Goal: Obtain resource: Download file/media

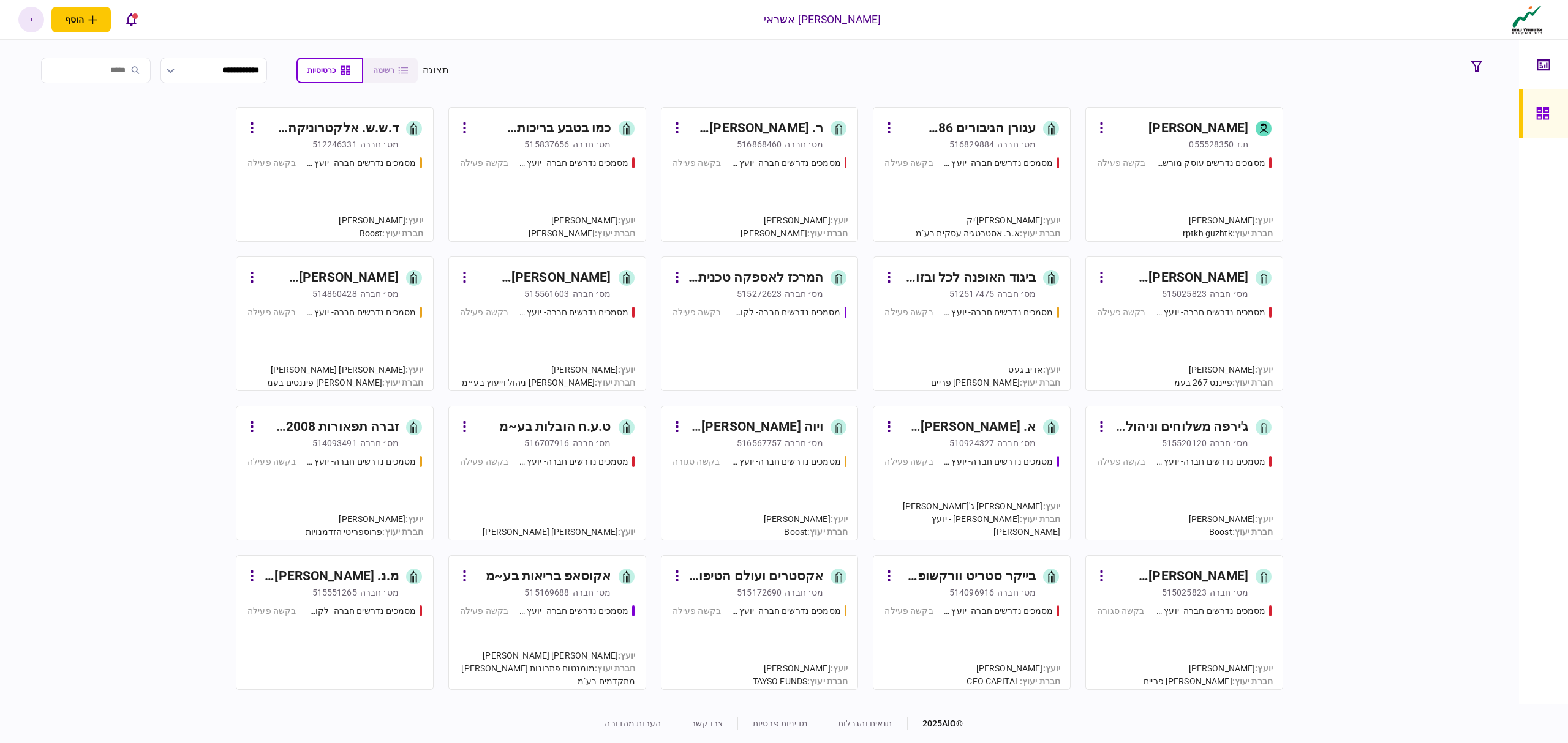
click at [1185, 163] on div "מסמכים נדרשים עוסק מורשה - יועץ" at bounding box center [1211, 163] width 110 height 13
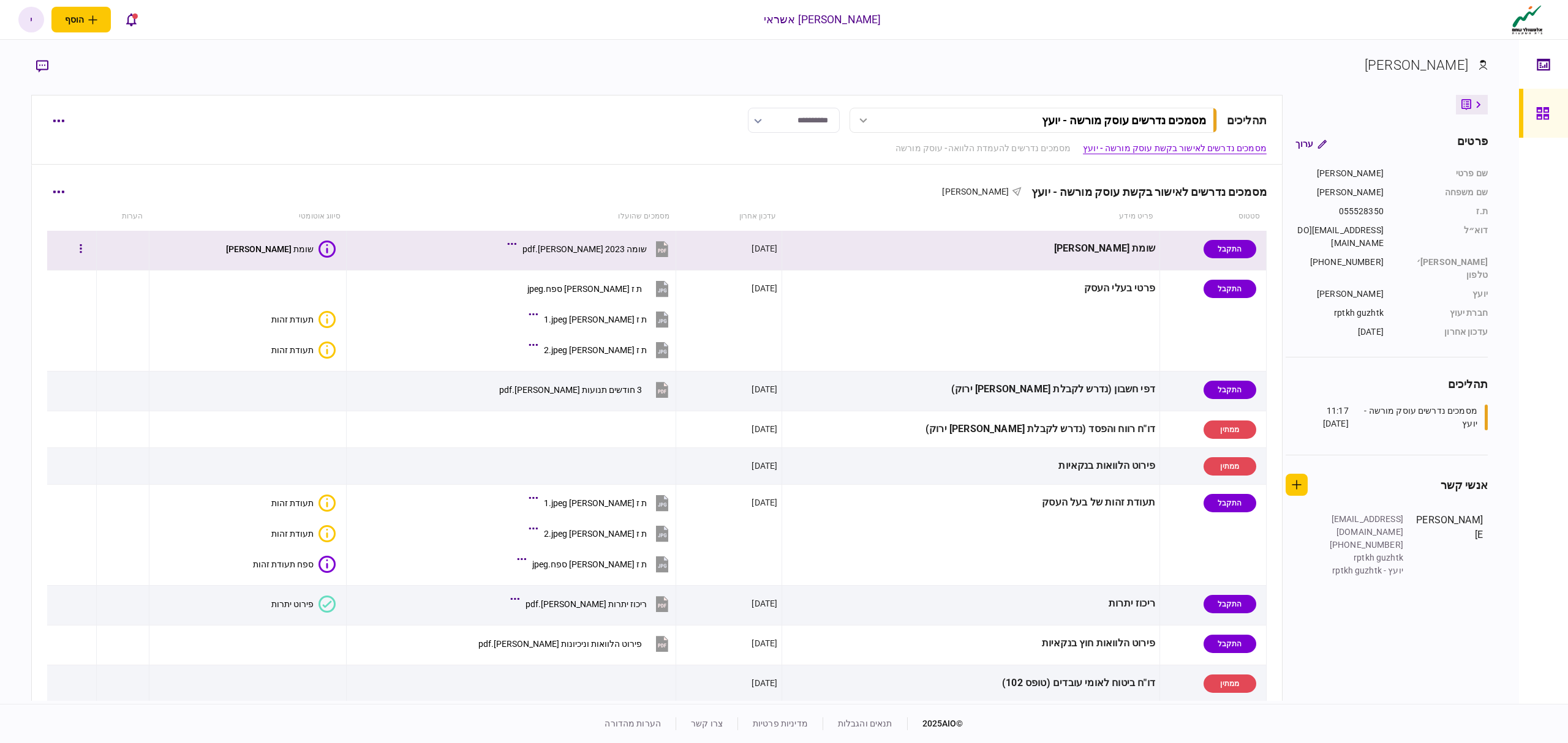
click at [600, 238] on button "שומה 2023 [PERSON_NAME].pdf" at bounding box center [591, 249] width 161 height 28
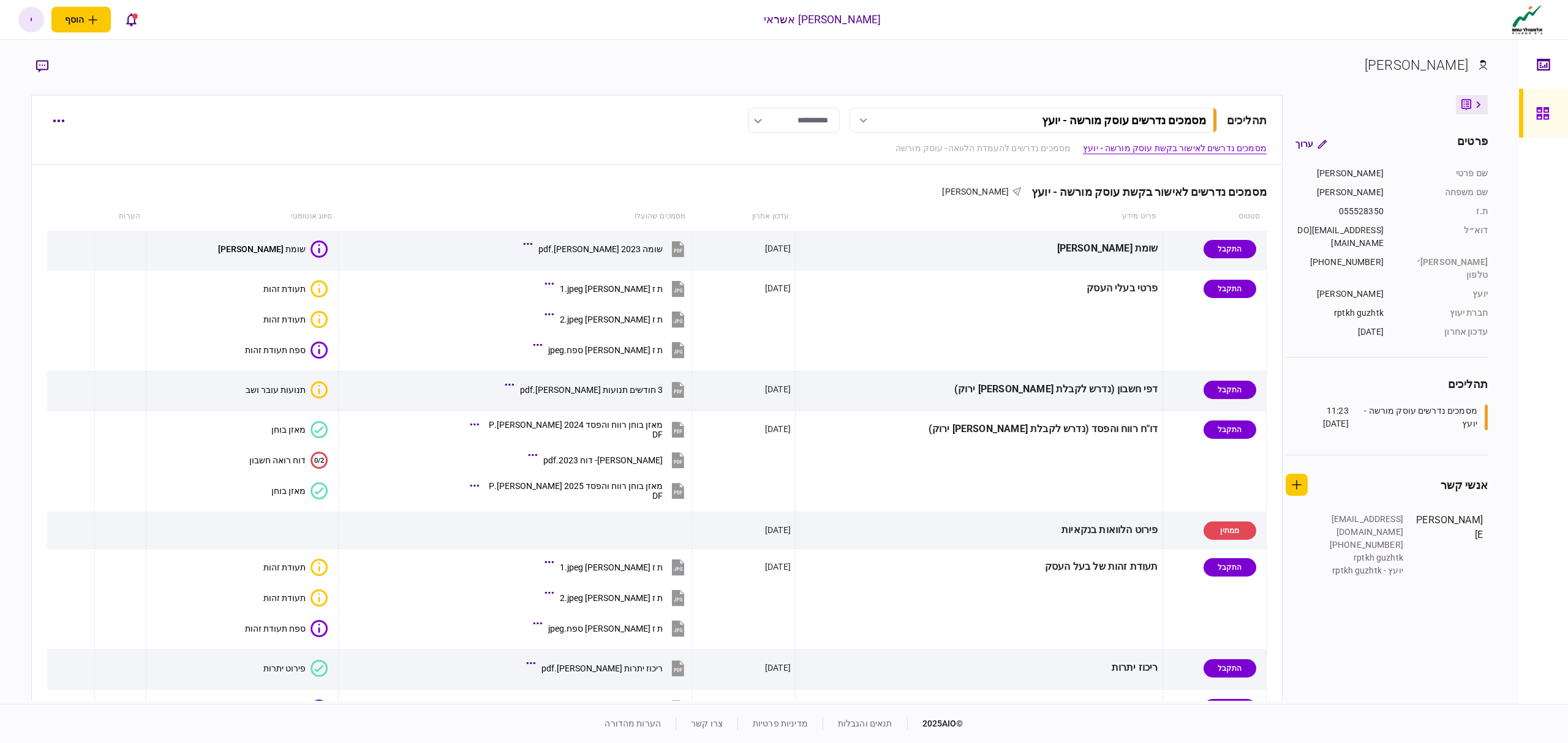
click at [60, 136] on div "**********" at bounding box center [657, 129] width 1252 height 70
click at [57, 127] on button "button" at bounding box center [58, 120] width 22 height 22
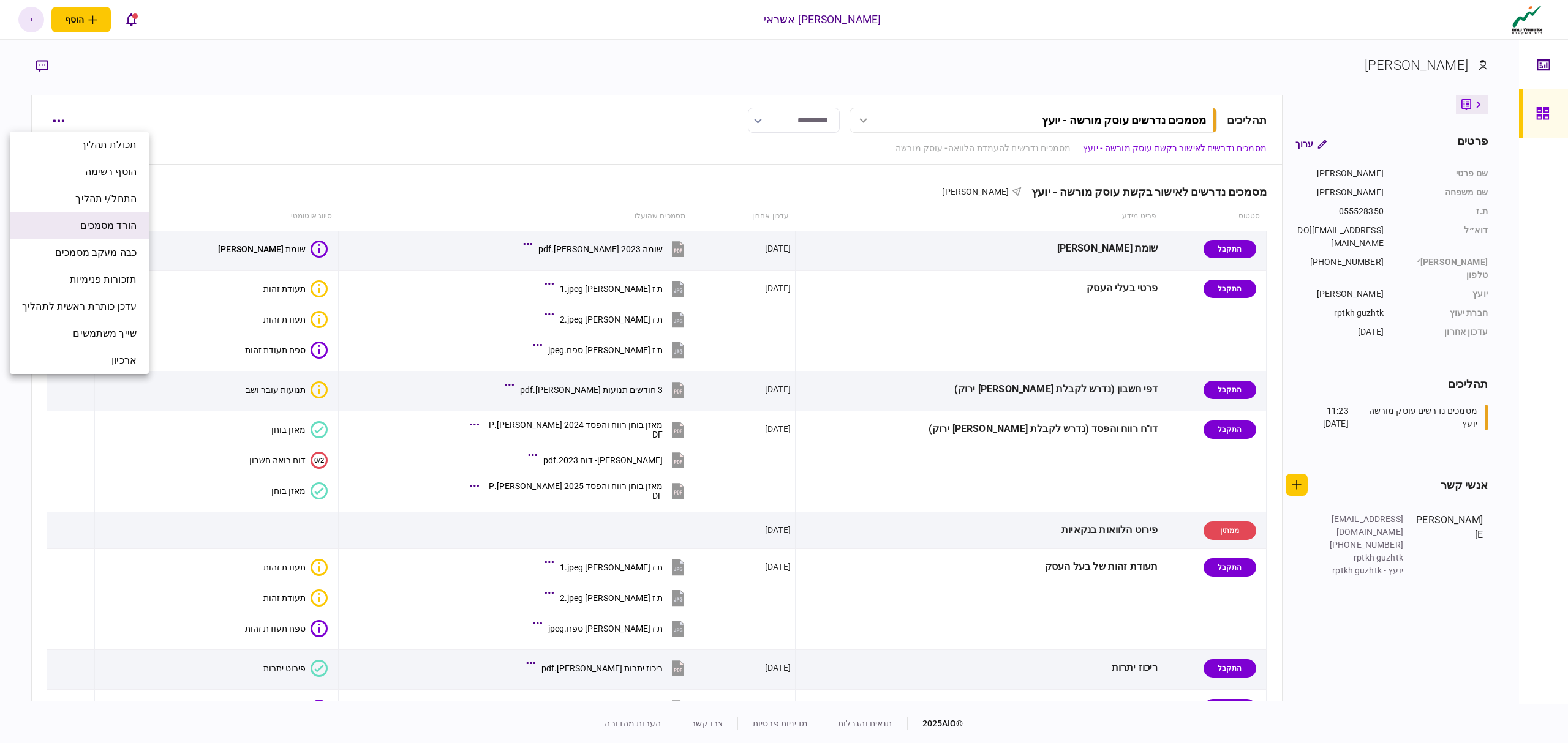
click at [99, 226] on span "הורד מסמכים" at bounding box center [108, 226] width 57 height 15
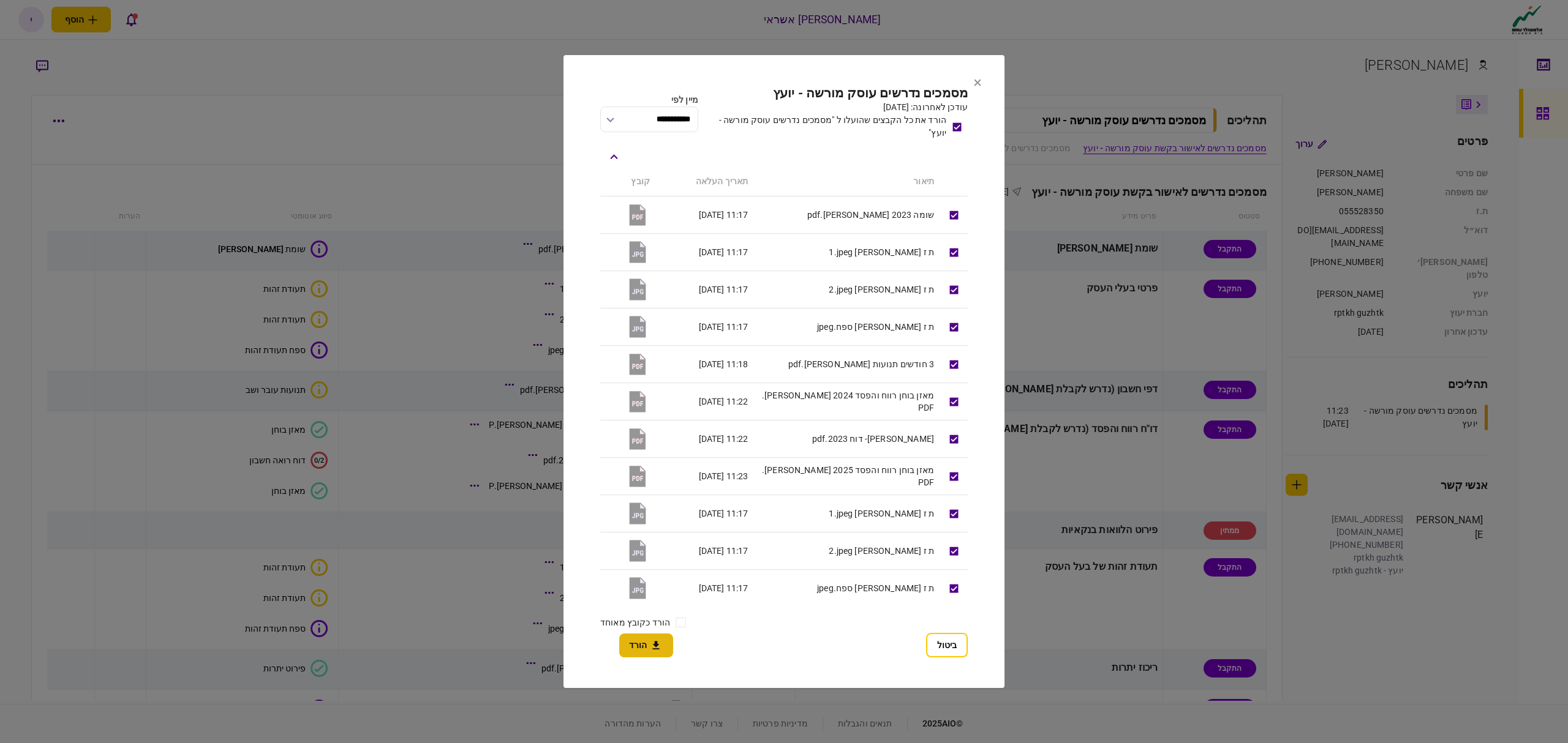
click at [632, 651] on button "הורד" at bounding box center [647, 646] width 54 height 24
